Goal: Information Seeking & Learning: Understand process/instructions

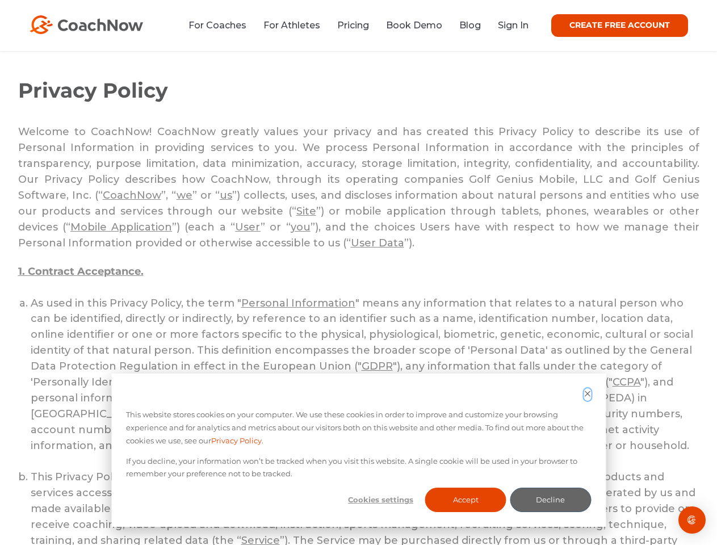
click at [587, 395] on icon "Dismiss cookie banner" at bounding box center [587, 393] width 7 height 7
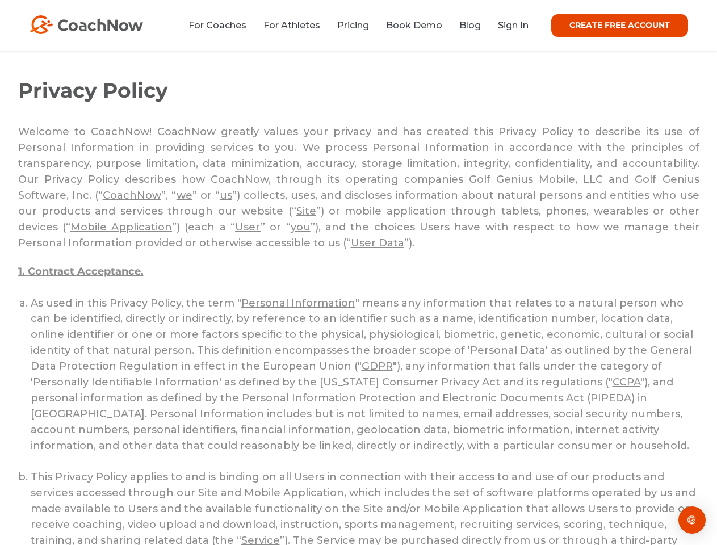
click at [381, 500] on li "This Privacy Policy applies to and is binding on all Users in connection with t…" at bounding box center [365, 541] width 669 height 143
click at [466, 500] on li "This Privacy Policy applies to and is binding on all Users in connection with t…" at bounding box center [365, 541] width 669 height 143
click at [550, 500] on li "This Privacy Policy applies to and is binding on all Users in connection with t…" at bounding box center [365, 541] width 669 height 143
click at [692, 520] on img "Open Intercom Messenger" at bounding box center [693, 520] width 14 height 14
